Goal: Find specific page/section: Find specific page/section

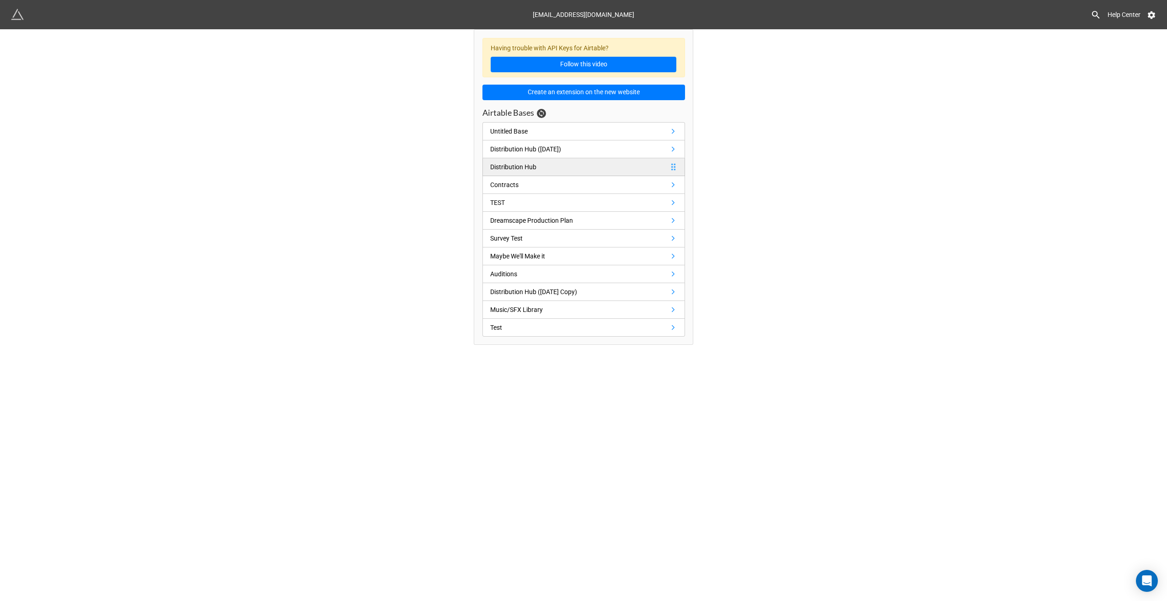
click at [527, 165] on div "Distribution Hub" at bounding box center [513, 167] width 46 height 10
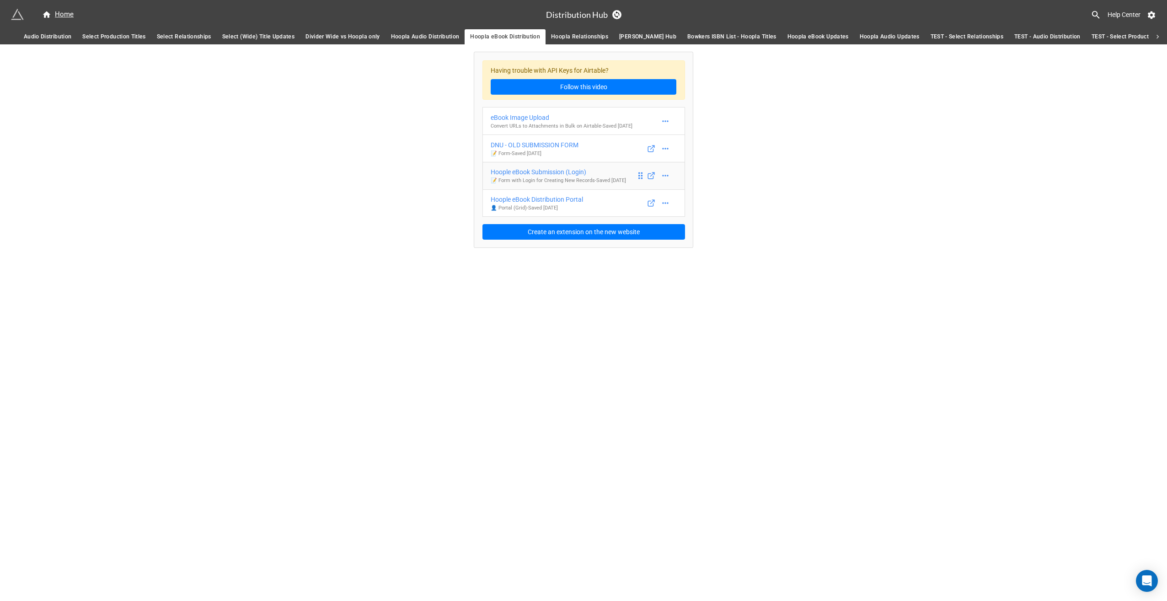
click at [550, 170] on div "Hoople eBook Submission (Login)" at bounding box center [557, 172] width 135 height 10
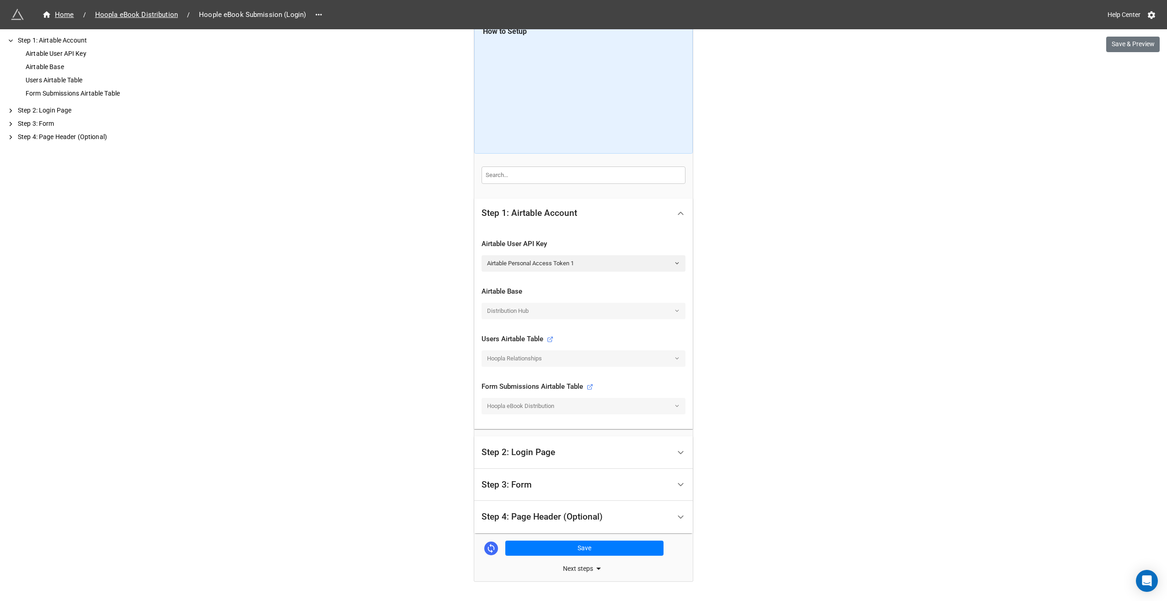
scroll to position [91, 0]
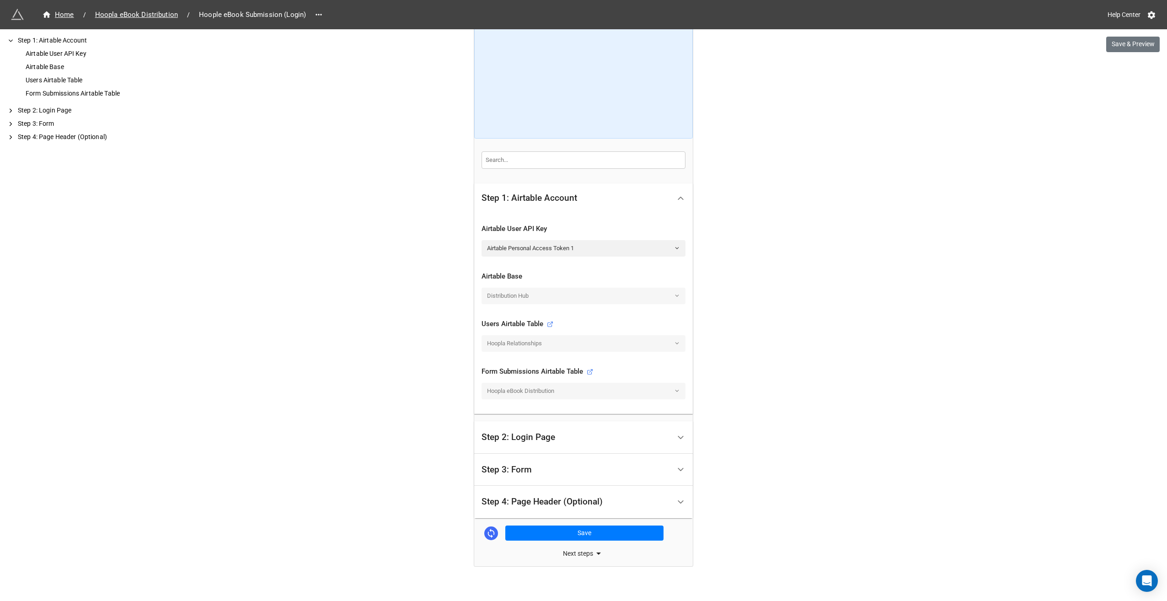
click at [602, 429] on div "Step 2: Login Page" at bounding box center [575, 437] width 189 height 21
